Goal: Task Accomplishment & Management: Complete application form

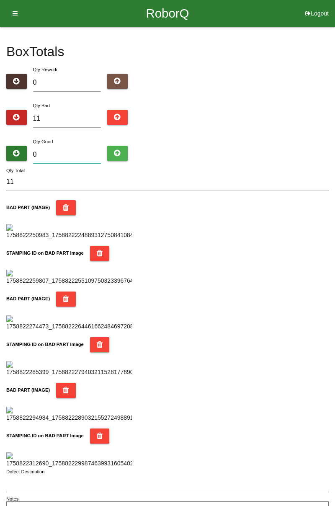
click at [69, 146] on input "0" at bounding box center [67, 155] width 68 height 18
type input "7"
type input "18"
type input "73"
type input "84"
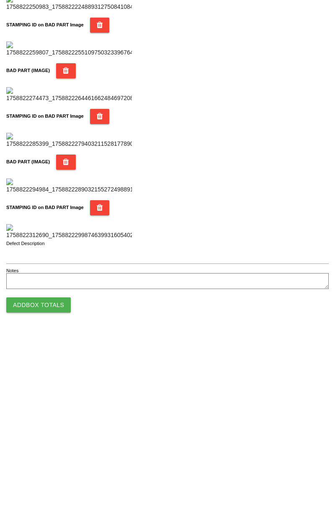
type input "73"
click at [52, 480] on button "Add Box Totals" at bounding box center [38, 477] width 64 height 15
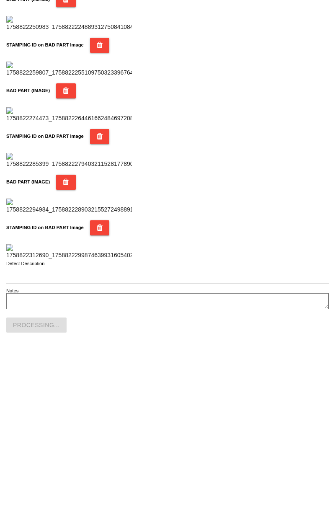
scroll to position [734, 0]
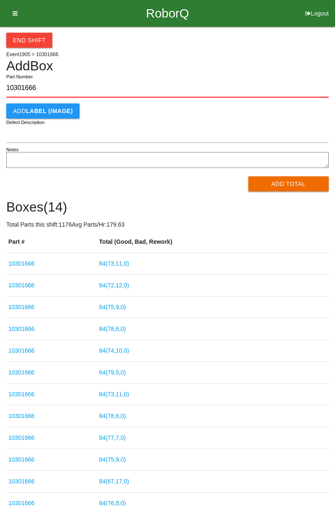
type input "10301666"
click at [288, 188] on button "Add Total" at bounding box center [288, 183] width 81 height 15
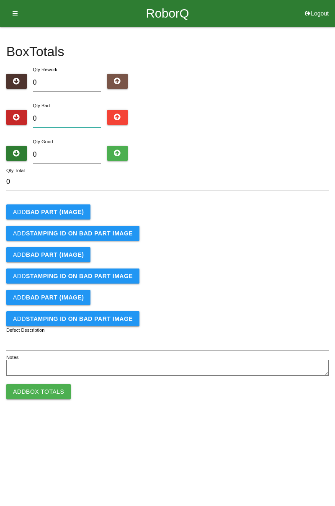
click at [69, 119] on input "0" at bounding box center [67, 119] width 68 height 18
type input "1"
click at [334, 108] on div "Box Totals Translate Weight Weight unit: Rework Weight Bad Weight Good Weight 0…" at bounding box center [167, 202] width 335 height 351
click at [54, 116] on input "1" at bounding box center [67, 119] width 68 height 18
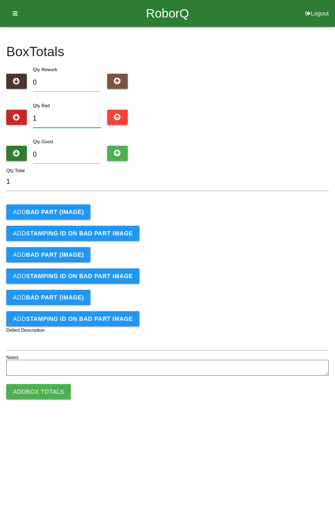
type input "0"
type input "5"
type input "0"
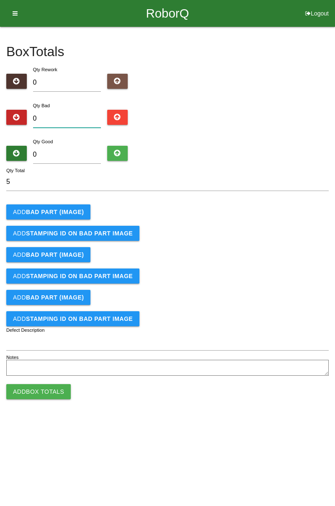
type input "0"
type input "9"
type input "0"
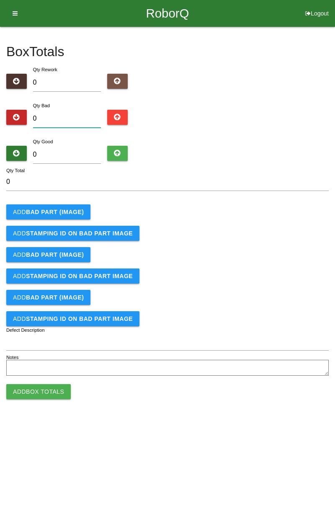
type input "1"
type input "13"
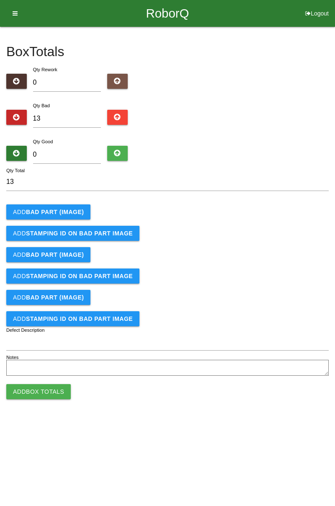
click at [68, 209] on b "BAD PART (IMAGE)" at bounding box center [55, 212] width 58 height 7
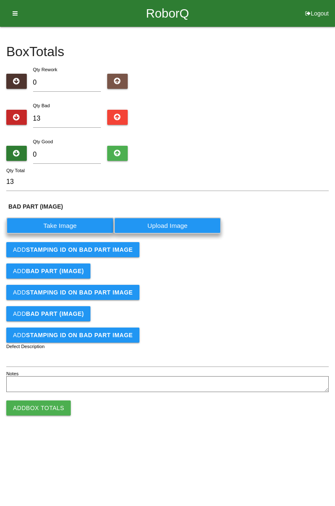
click at [71, 223] on label "Take Image" at bounding box center [60, 225] width 108 height 16
click at [0, 0] on \(IMAGE\) "Take Image" at bounding box center [0, 0] width 0 height 0
click at [105, 248] on form "13 Qty Total BAD PART (IMAGE) Take Image Upload Image Add STAMPING ID on BAD PA…" at bounding box center [167, 284] width 322 height 222
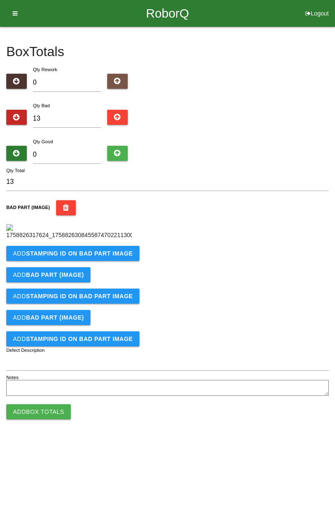
click at [113, 257] on b "STAMPING ID on BAD PART Image" at bounding box center [79, 253] width 107 height 7
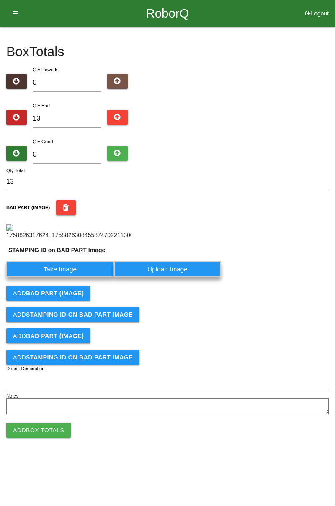
click at [84, 277] on label "Take Image" at bounding box center [60, 269] width 108 height 16
click at [0, 0] on PART "Take Image" at bounding box center [0, 0] width 0 height 0
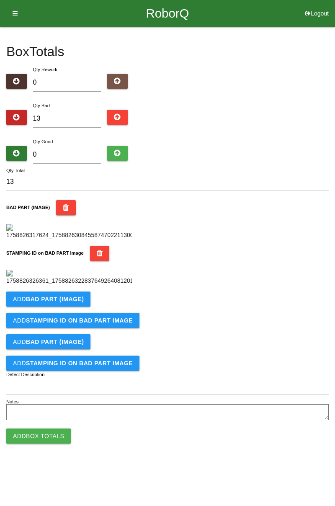
scroll to position [184, 0]
click at [71, 302] on b "BAD PART (IMAGE)" at bounding box center [55, 299] width 58 height 7
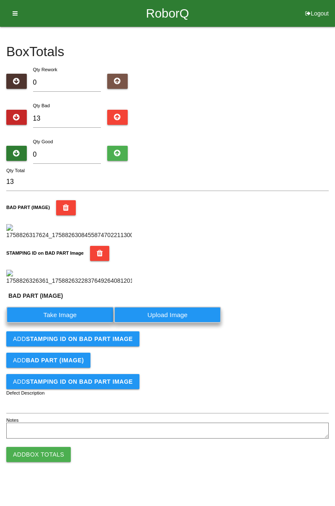
click at [71, 323] on label "Take Image" at bounding box center [60, 315] width 108 height 16
click at [0, 0] on \(IMAGE\) "Take Image" at bounding box center [0, 0] width 0 height 0
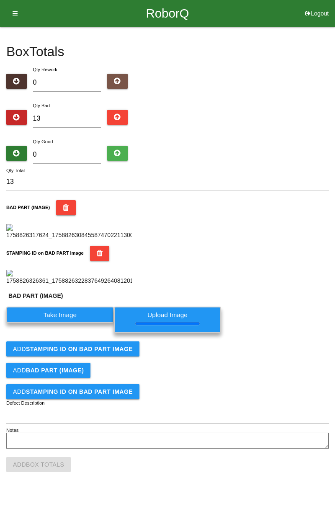
click at [126, 352] on b "STAMPING ID on BAD PART Image" at bounding box center [79, 349] width 107 height 7
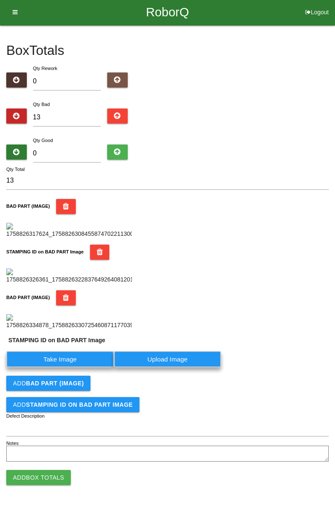
scroll to position [340, 0]
click at [77, 360] on label "Take Image" at bounding box center [60, 359] width 108 height 16
click at [0, 0] on PART "Take Image" at bounding box center [0, 0] width 0 height 0
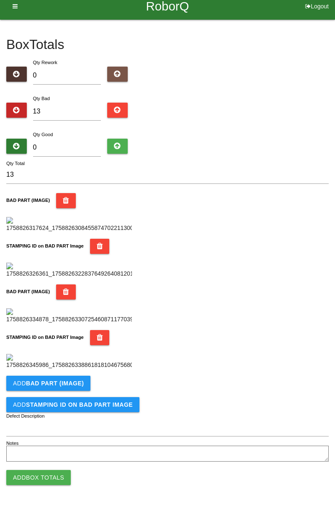
scroll to position [459, 0]
click at [74, 384] on b "BAD PART (IMAGE)" at bounding box center [55, 383] width 58 height 7
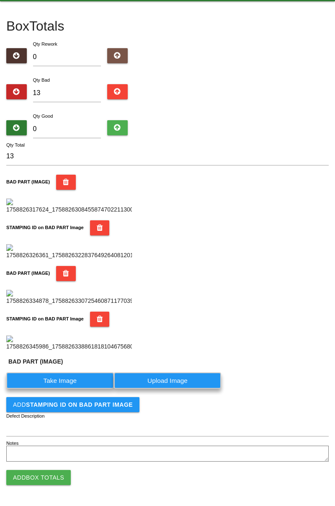
click at [64, 389] on label "Take Image" at bounding box center [60, 380] width 108 height 16
click at [0, 0] on \(IMAGE\) "Take Image" at bounding box center [0, 0] width 0 height 0
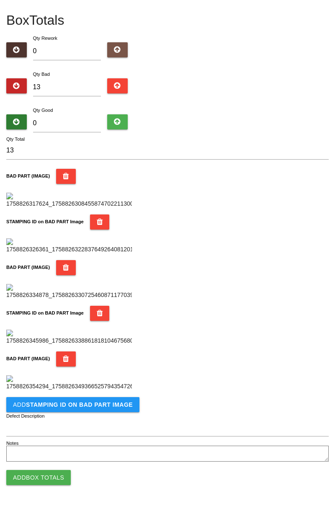
click at [109, 407] on b "STAMPING ID on BAD PART Image" at bounding box center [79, 404] width 107 height 7
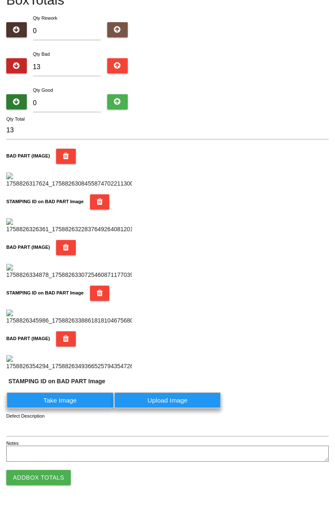
scroll to position [616, 0]
click at [63, 400] on label "Take Image" at bounding box center [60, 400] width 108 height 16
click at [0, 0] on PART "Take Image" at bounding box center [0, 0] width 0 height 0
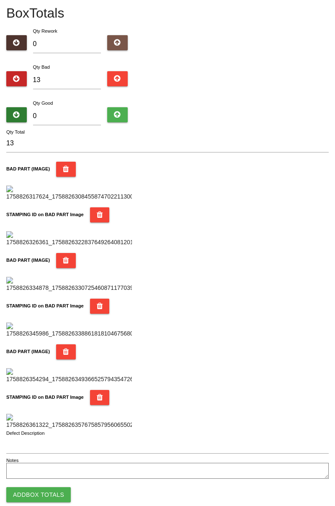
scroll to position [0, 0]
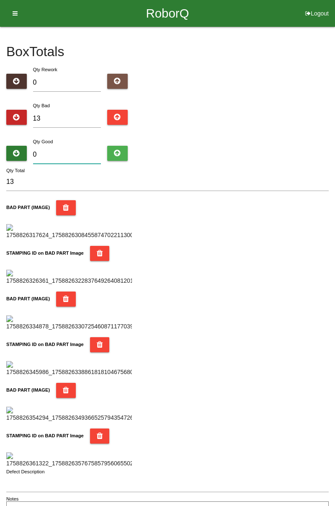
click at [76, 151] on input "0" at bounding box center [67, 155] width 68 height 18
type input "7"
type input "20"
type input "71"
type input "84"
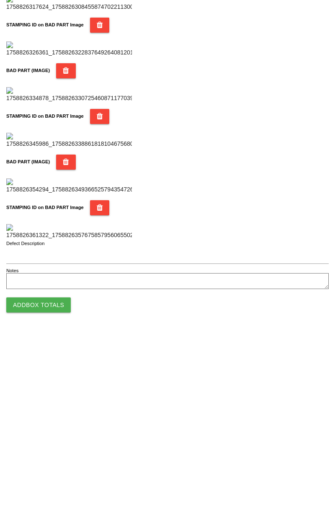
type input "71"
click at [59, 477] on button "Add Box Totals" at bounding box center [38, 477] width 64 height 15
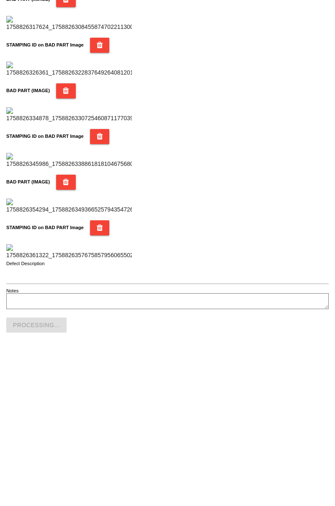
scroll to position [734, 0]
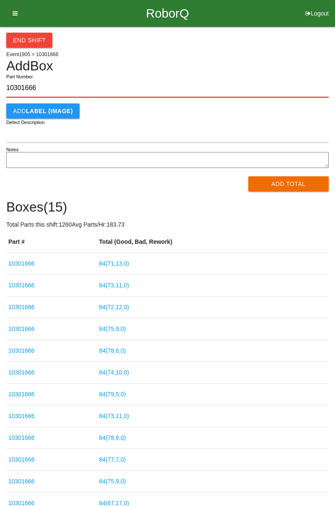
type input "10301666"
click at [290, 185] on button "Add Total" at bounding box center [288, 183] width 81 height 15
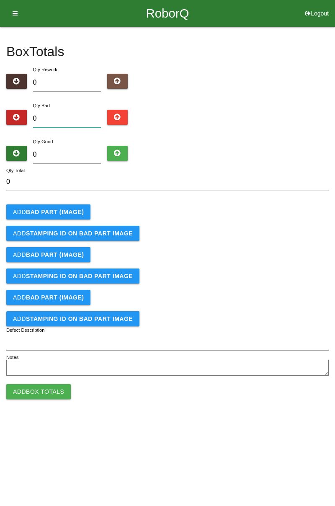
click at [66, 116] on input "0" at bounding box center [67, 119] width 68 height 18
click at [334, 115] on div "Box Totals Translate Weight Weight unit: Rework Weight Bad Weight Good Weight 0…" at bounding box center [167, 202] width 335 height 351
click at [67, 111] on input "0" at bounding box center [67, 119] width 68 height 18
type input "4"
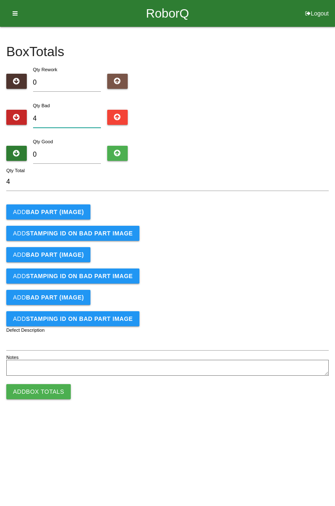
type input "4"
click at [74, 154] on input "0" at bounding box center [67, 155] width 68 height 18
type input "8"
type input "12"
type input "80"
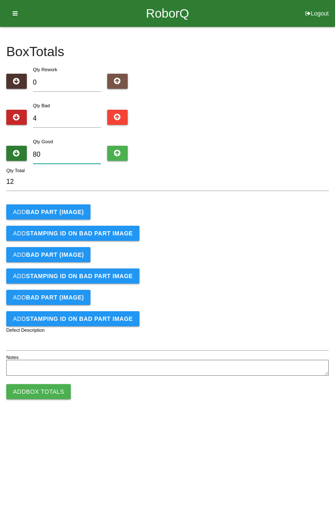
type input "84"
type input "80"
click at [71, 213] on b "BAD PART (IMAGE)" at bounding box center [55, 212] width 58 height 7
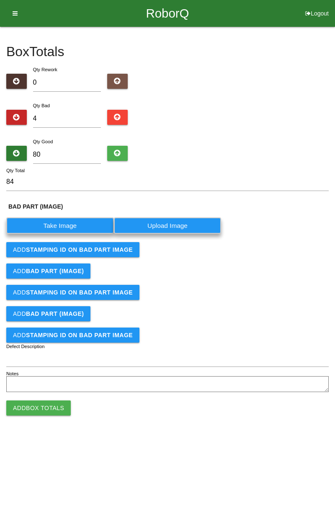
click at [75, 220] on label "Take Image" at bounding box center [60, 225] width 108 height 16
click at [0, 0] on \(IMAGE\) "Take Image" at bounding box center [0, 0] width 0 height 0
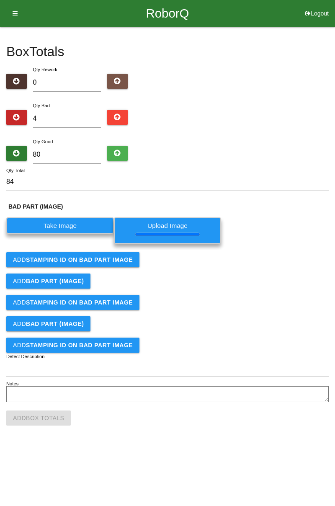
click at [106, 260] on b "STAMPING ID on BAD PART Image" at bounding box center [79, 259] width 107 height 7
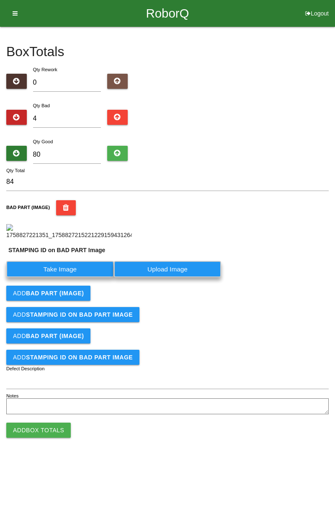
click at [78, 277] on label "Take Image" at bounding box center [60, 269] width 108 height 16
click at [0, 0] on PART "Take Image" at bounding box center [0, 0] width 0 height 0
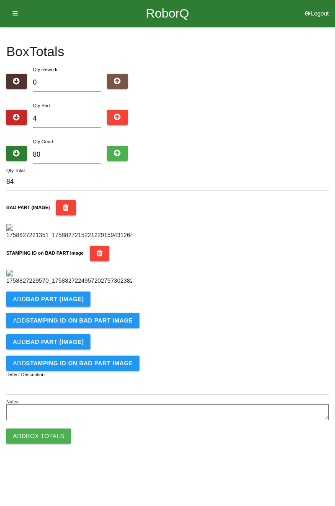
scroll to position [121, 0]
click at [66, 302] on b "BAD PART (IMAGE)" at bounding box center [55, 299] width 58 height 7
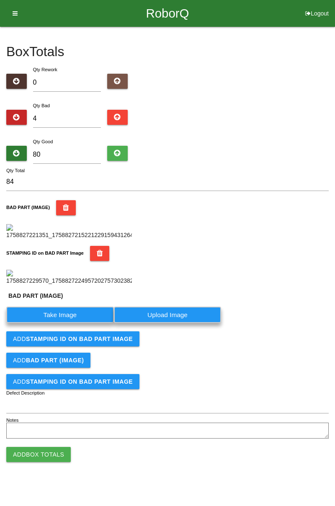
click at [69, 323] on label "Take Image" at bounding box center [60, 315] width 108 height 16
click at [0, 0] on \(IMAGE\) "Take Image" at bounding box center [0, 0] width 0 height 0
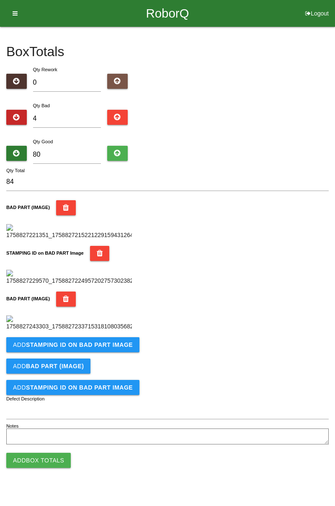
scroll to position [322, 0]
click at [111, 348] on b "STAMPING ID on BAD PART Image" at bounding box center [79, 344] width 107 height 7
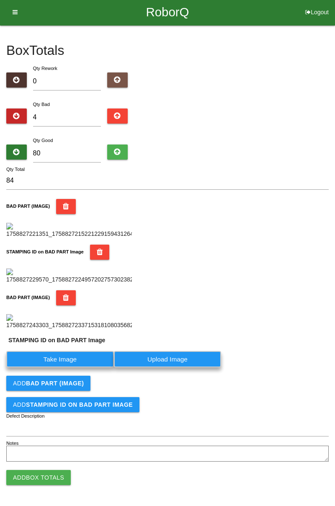
click at [75, 367] on label "Take Image" at bounding box center [60, 359] width 108 height 16
click at [0, 0] on PART "Take Image" at bounding box center [0, 0] width 0 height 0
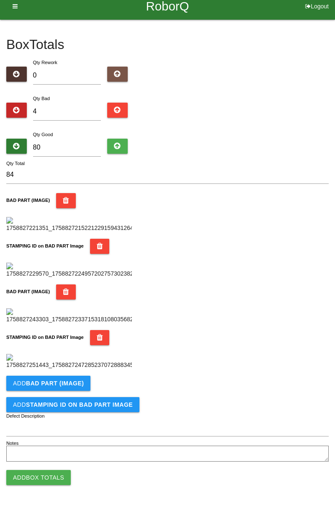
scroll to position [459, 0]
click at [80, 384] on b "BAD PART (IMAGE)" at bounding box center [55, 383] width 58 height 7
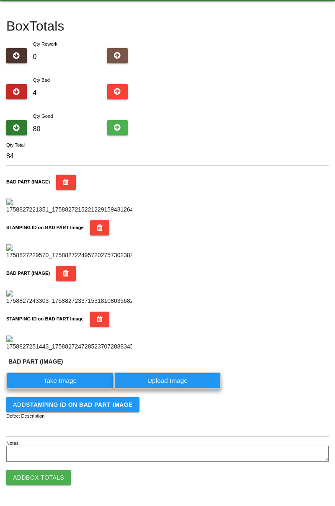
click at [71, 389] on label "Take Image" at bounding box center [60, 380] width 108 height 16
click at [0, 0] on \(IMAGE\) "Take Image" at bounding box center [0, 0] width 0 height 0
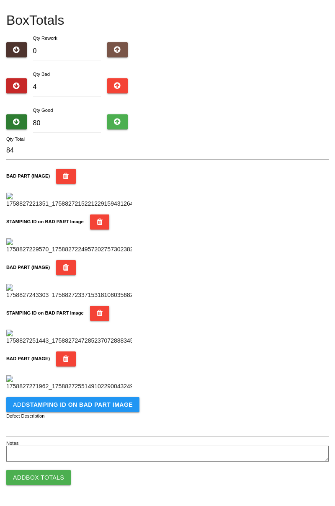
scroll to position [596, 0]
click at [104, 402] on b "STAMPING ID on BAD PART Image" at bounding box center [79, 404] width 107 height 7
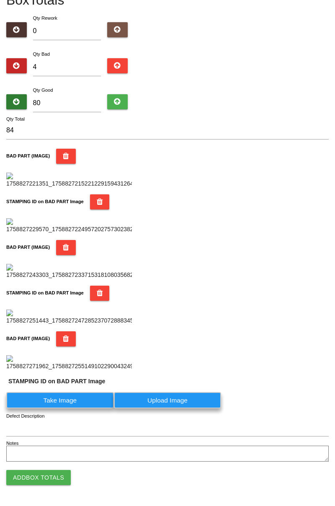
click at [72, 408] on label "Take Image" at bounding box center [60, 400] width 108 height 16
click at [0, 0] on PART "Take Image" at bounding box center [0, 0] width 0 height 0
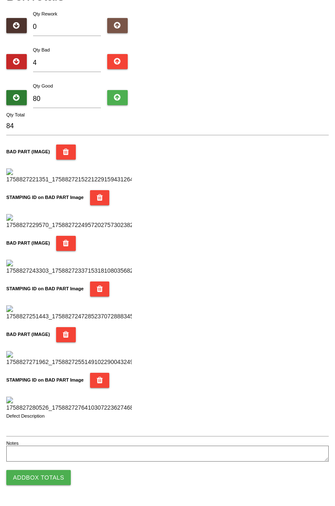
scroll to position [734, 0]
click at [59, 480] on button "Add Box Totals" at bounding box center [38, 477] width 64 height 15
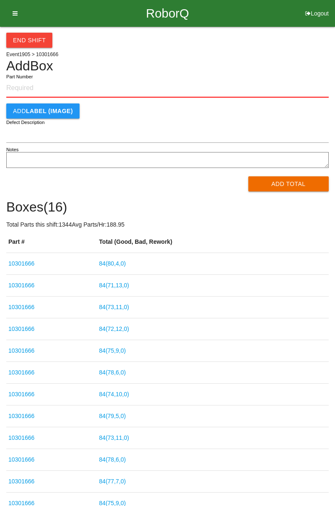
click at [334, 101] on div "End Shift Event 1905 > 10301666 Add Box Part Number Add LABEL (IMAGE) Defect De…" at bounding box center [167, 314] width 335 height 575
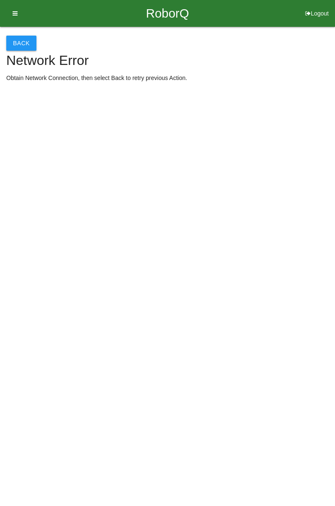
click at [2, 271] on div at bounding box center [2, 253] width 4 height 506
click at [24, 46] on button "Back" at bounding box center [21, 43] width 30 height 15
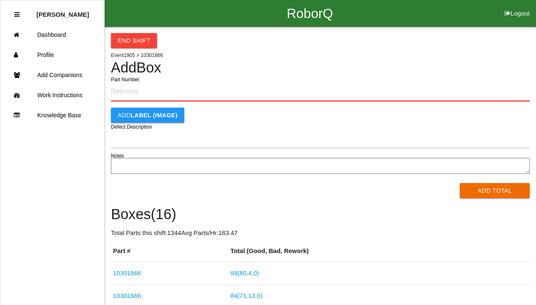
click at [335, 25] on li "Logout" at bounding box center [517, 13] width 38 height 27
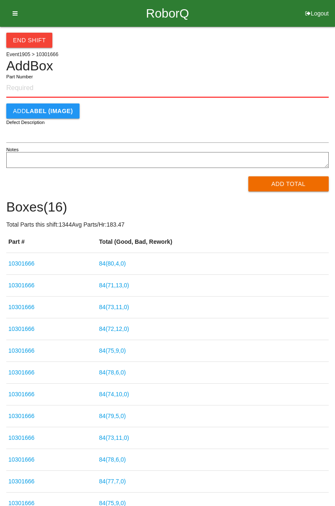
click at [39, 41] on button "End Shift" at bounding box center [29, 40] width 46 height 15
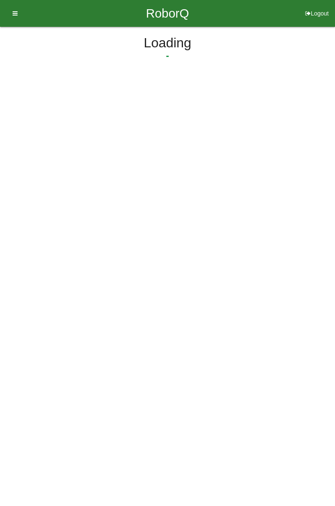
select select "3"
select select "33"
select select "2"
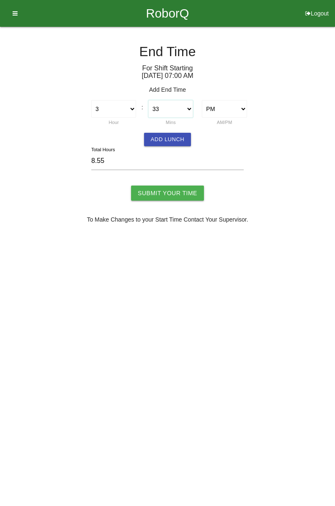
click at [191, 108] on select "00 01 02 03 04 05 06 07 08 09 10 11 12 13 14 15 16 17 18 19 20 21 22 23 24 25 2…" at bounding box center [170, 109] width 45 height 18
select select "30"
click at [148, 100] on select "00 01 02 03 04 05 06 07 08 09 10 11 12 13 14 15 16 17 18 19 20 21 22 23 24 25 2…" at bounding box center [170, 109] width 45 height 18
type input "8.50"
click at [178, 138] on button "Add Lunch" at bounding box center [167, 139] width 47 height 13
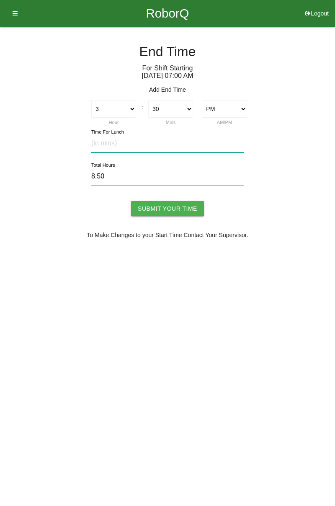
click at [113, 141] on input "text" at bounding box center [167, 143] width 152 height 18
type input "30"
type input "8.00"
click at [173, 213] on input "Submit Your Time" at bounding box center [167, 208] width 73 height 15
type input "Processing..."
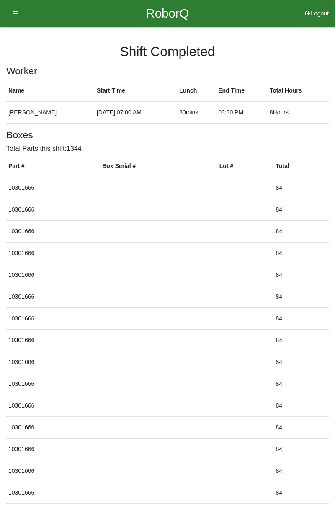
click at [317, 6] on button "Logout" at bounding box center [317, 3] width 36 height 6
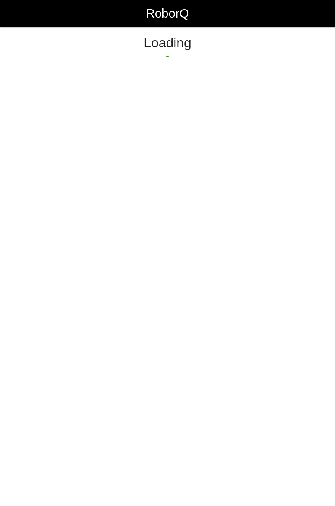
select select "Worker"
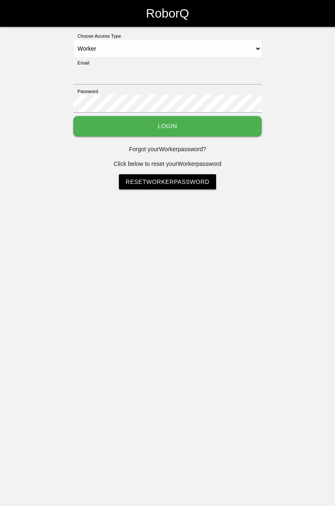
click at [330, 96] on div "Choose Access Type Select Access Type Admin Customer Supervisor Worker Email Pa…" at bounding box center [167, 111] width 335 height 157
click at [335, 119] on div "Choose Access Type Select Access Type Admin Customer Supervisor Worker Email Pa…" at bounding box center [167, 111] width 335 height 157
